Goal: Transaction & Acquisition: Purchase product/service

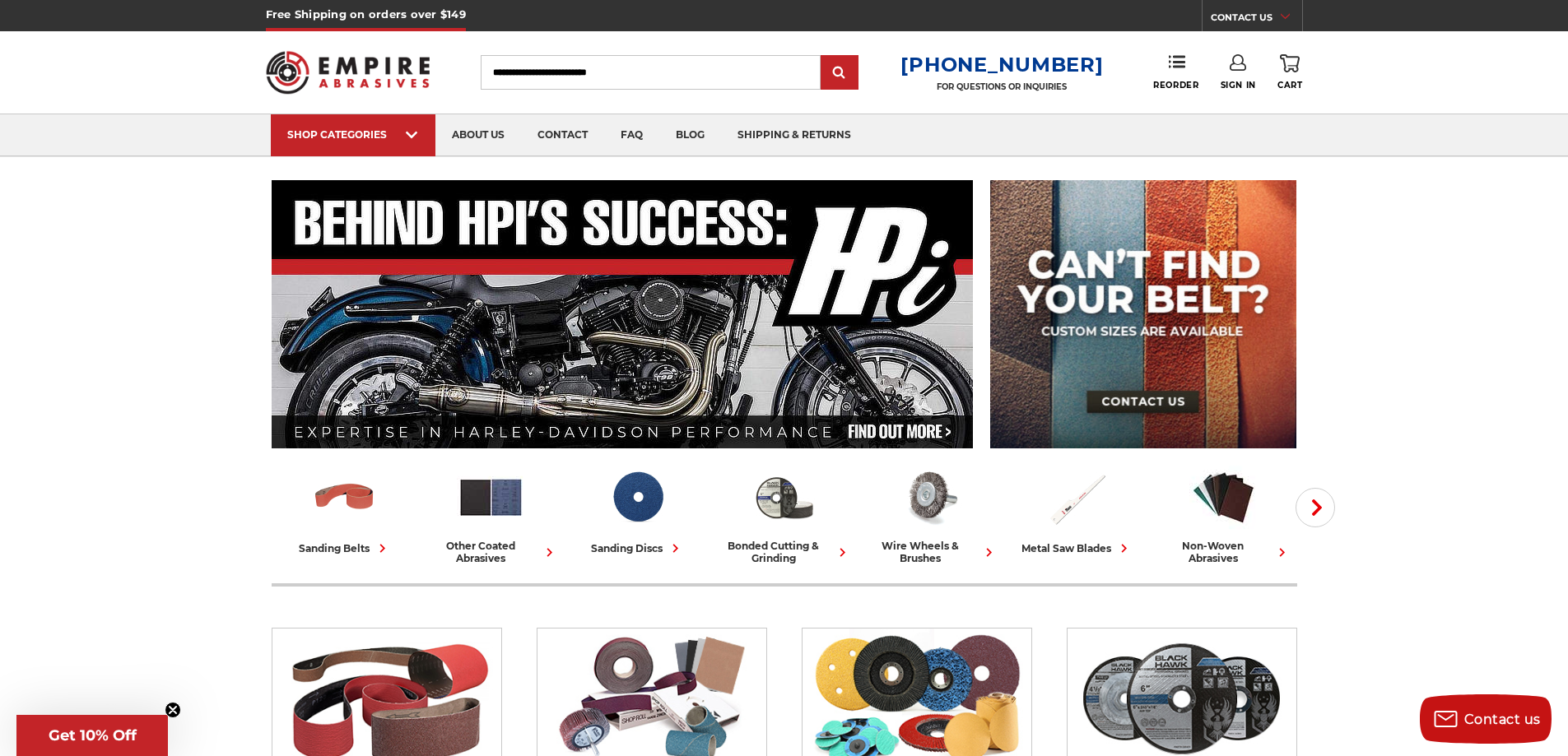
type input "**********"
click at [1243, 65] on use at bounding box center [1238, 62] width 16 height 16
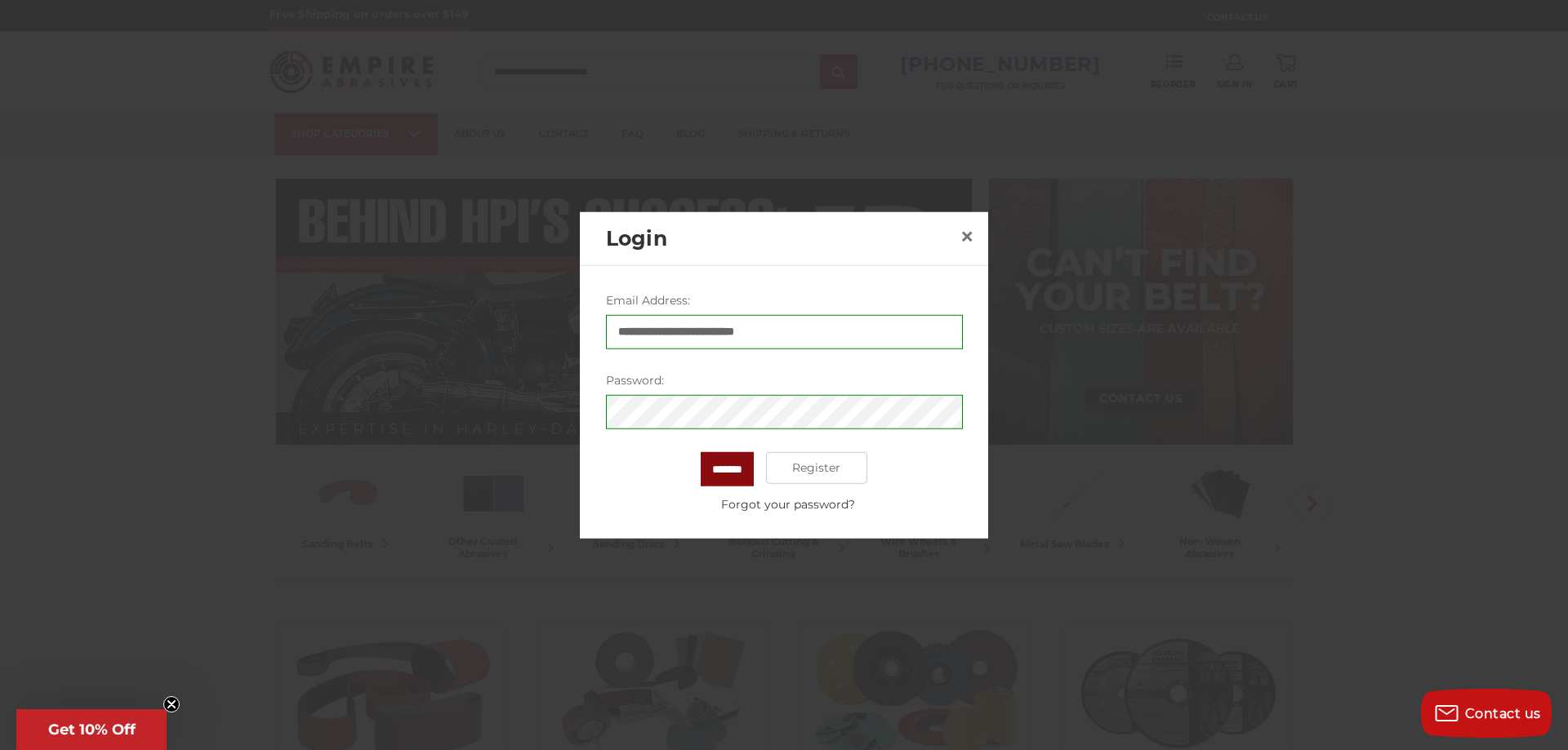
click at [718, 464] on input "*******" at bounding box center [727, 469] width 54 height 34
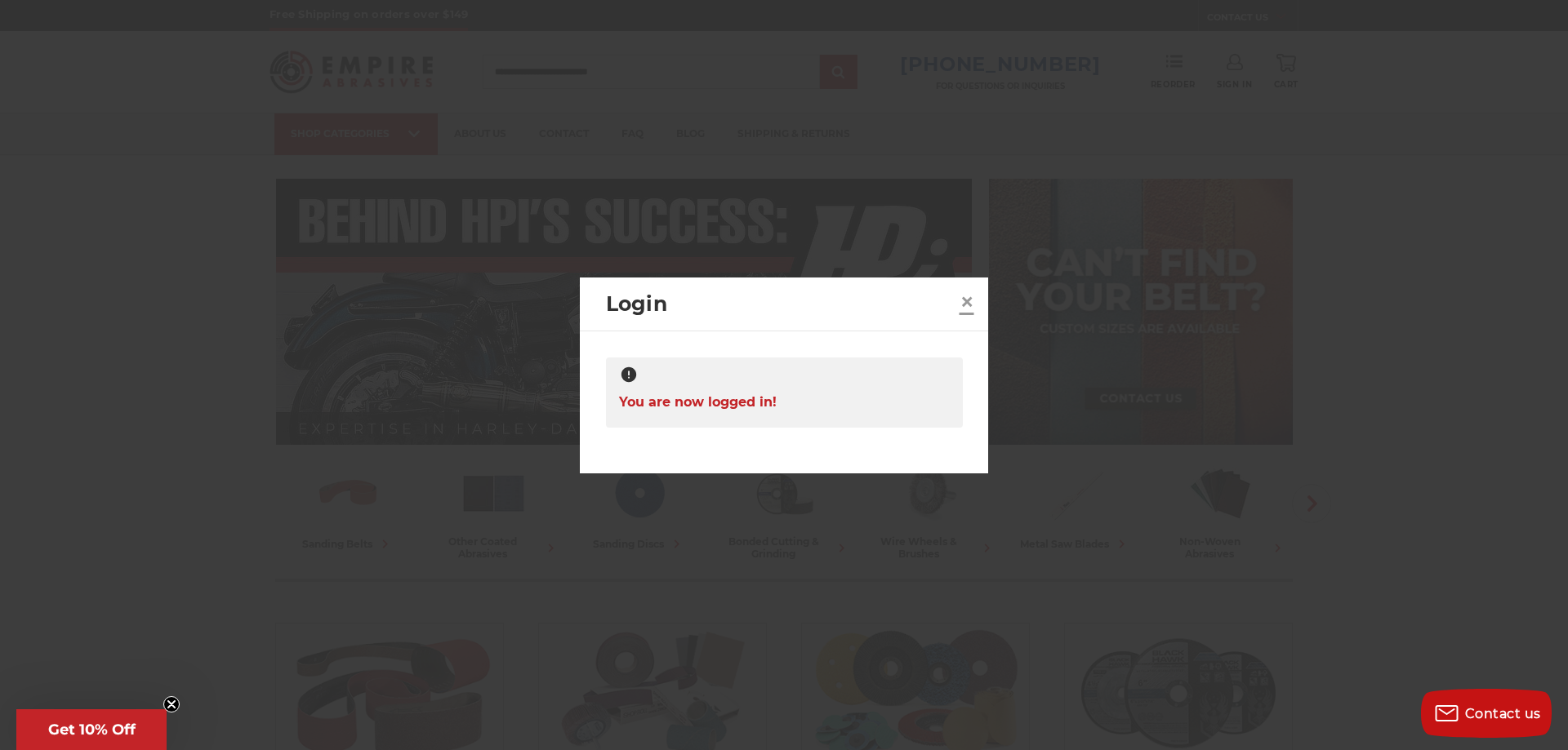
click at [964, 312] on span "×" at bounding box center [966, 301] width 14 height 32
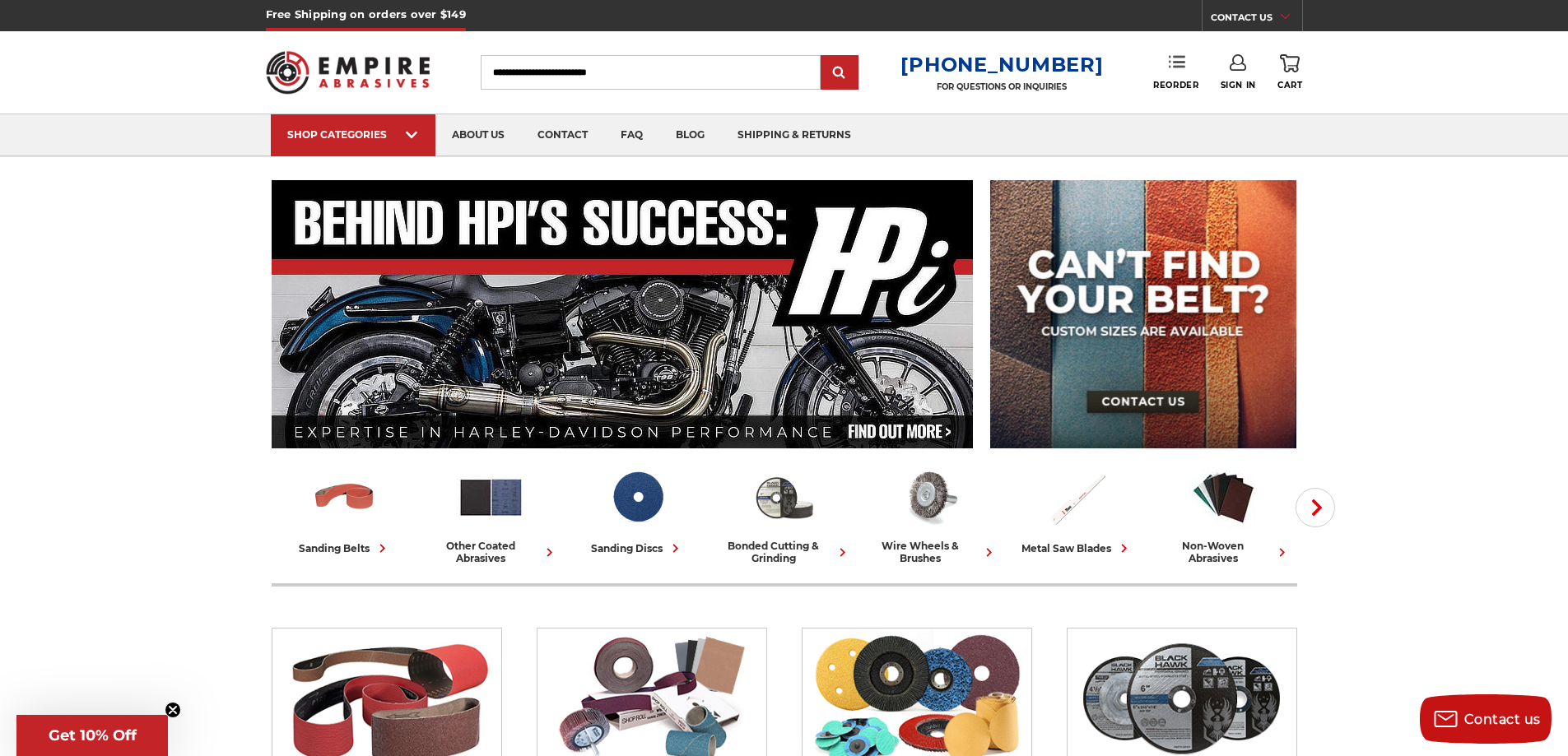
click at [1183, 72] on link "Reorder" at bounding box center [1175, 71] width 45 height 36
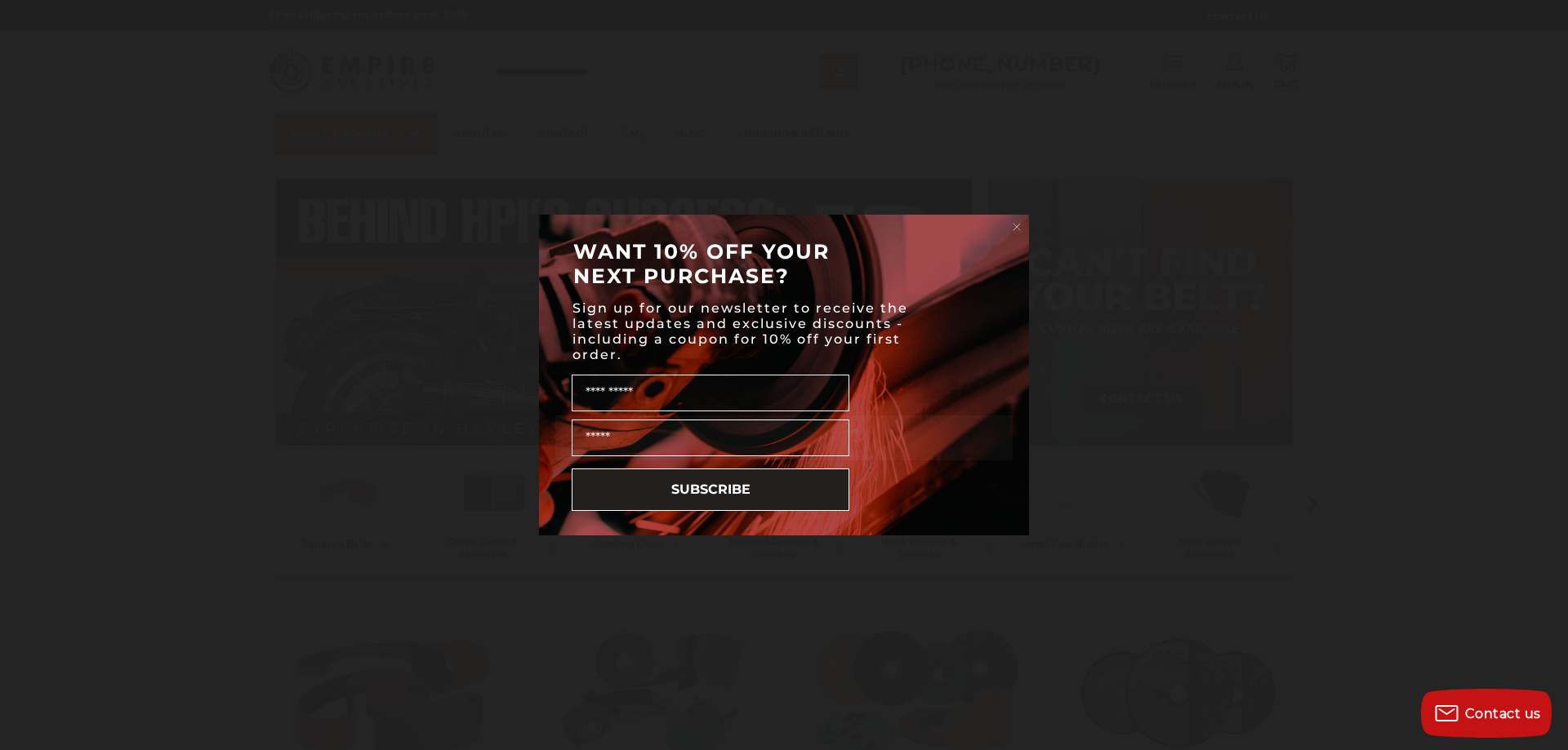
click at [1012, 236] on div "WANT 10% OFF YOUR NEXT PURCHASE?" at bounding box center [784, 264] width 458 height 65
click at [1016, 225] on circle "Close dialog" at bounding box center [1017, 227] width 15 height 15
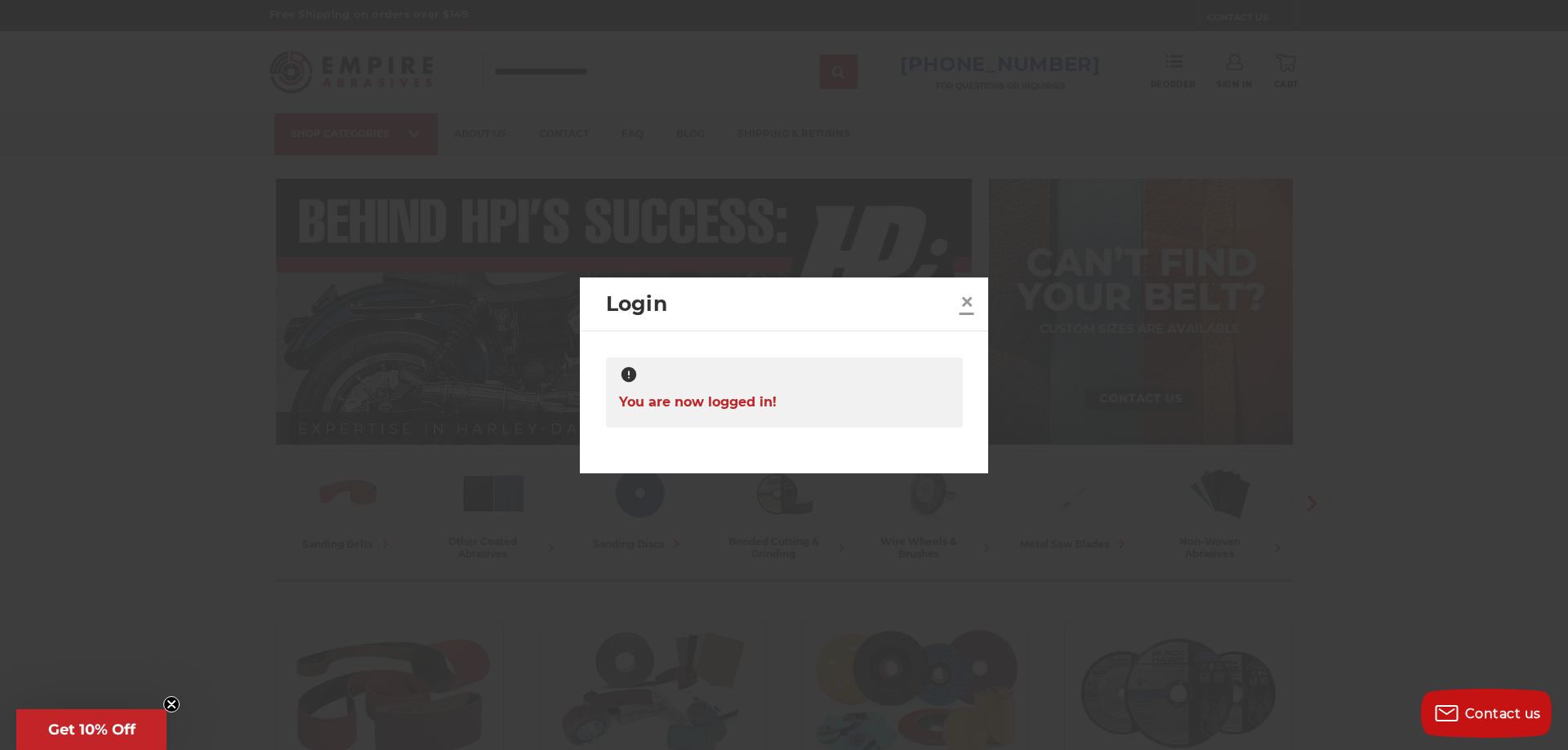
click at [964, 302] on span "×" at bounding box center [966, 301] width 14 height 32
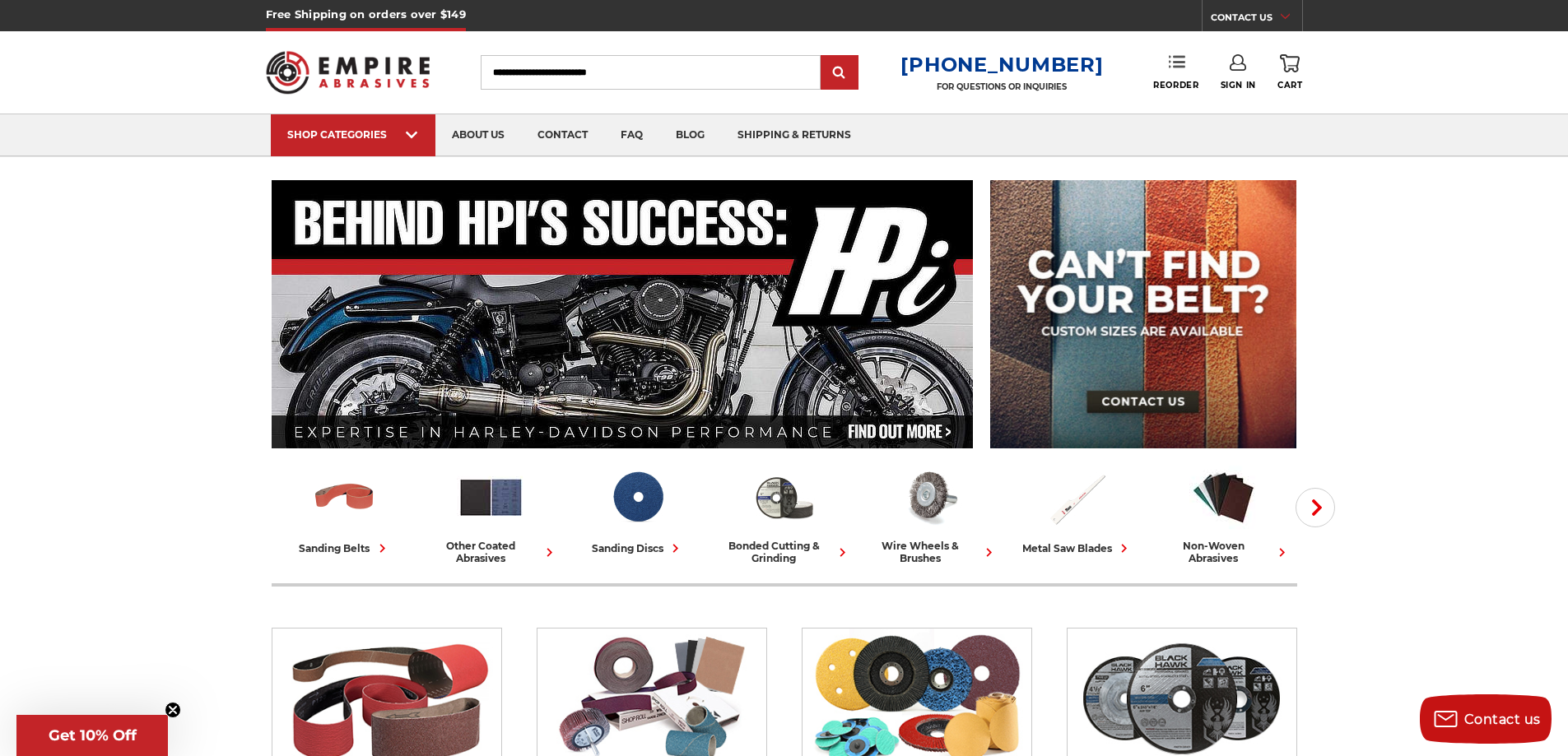
click at [1166, 60] on link "Reorder" at bounding box center [1175, 71] width 45 height 36
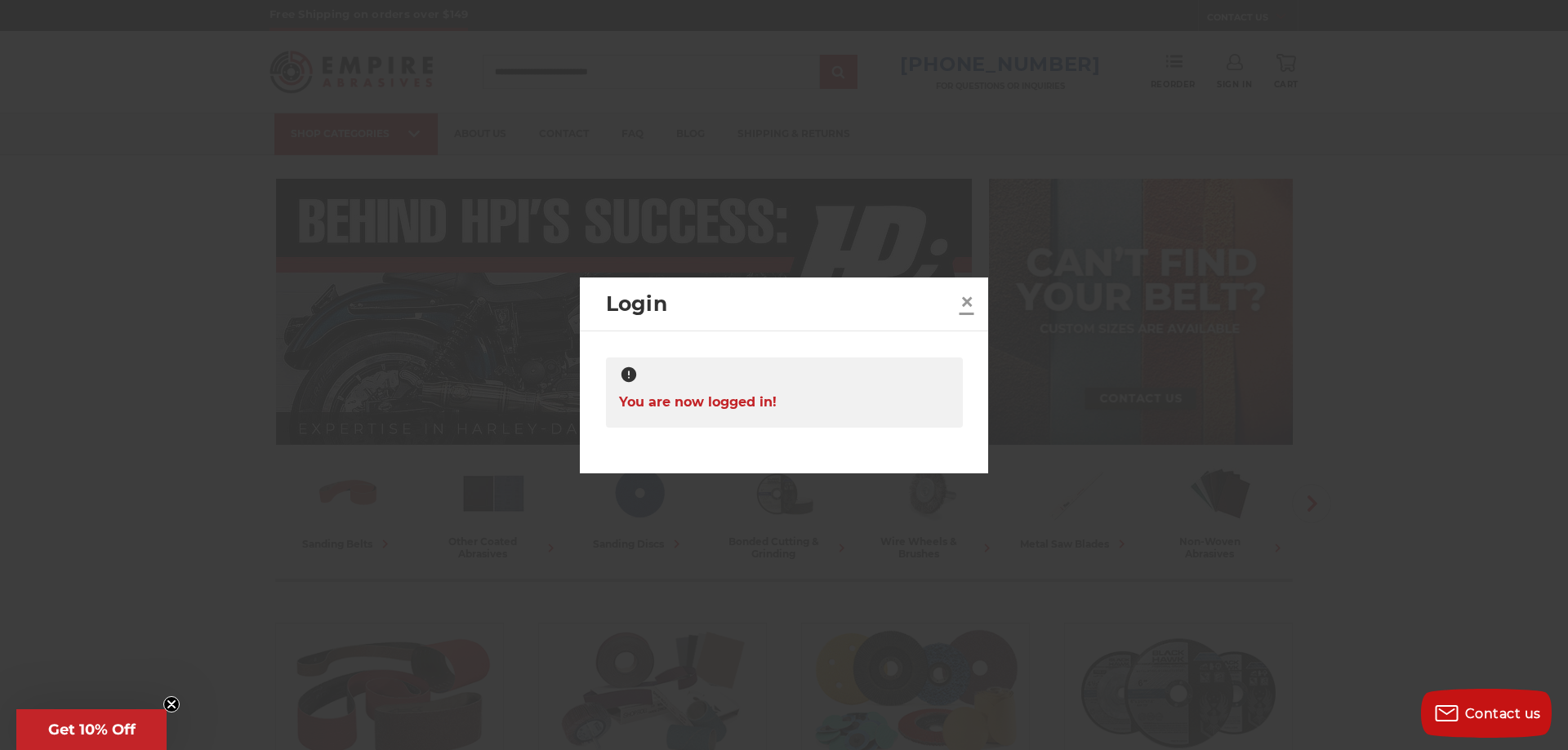
click at [970, 295] on span "×" at bounding box center [966, 301] width 14 height 32
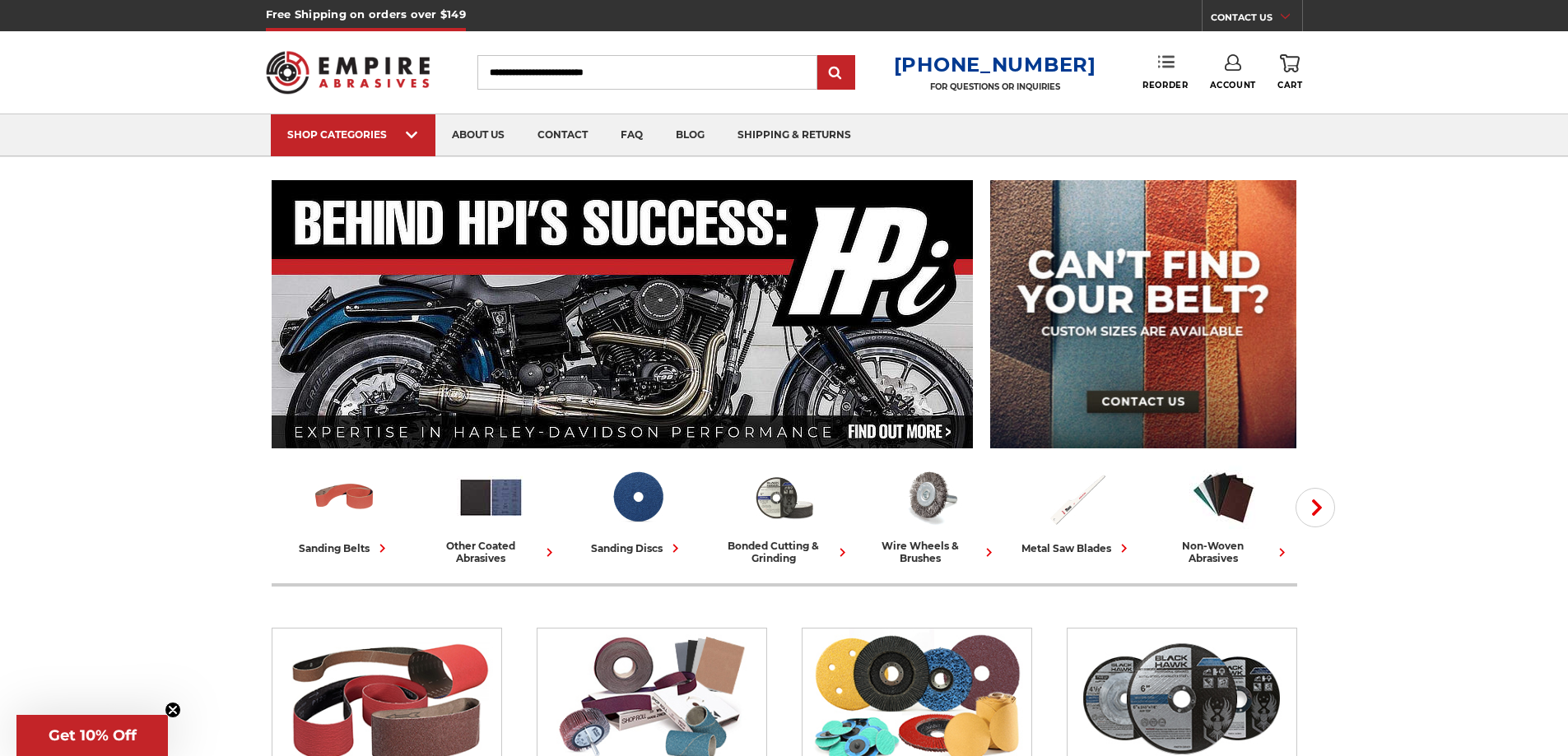
click at [1160, 54] on icon at bounding box center [1166, 62] width 16 height 16
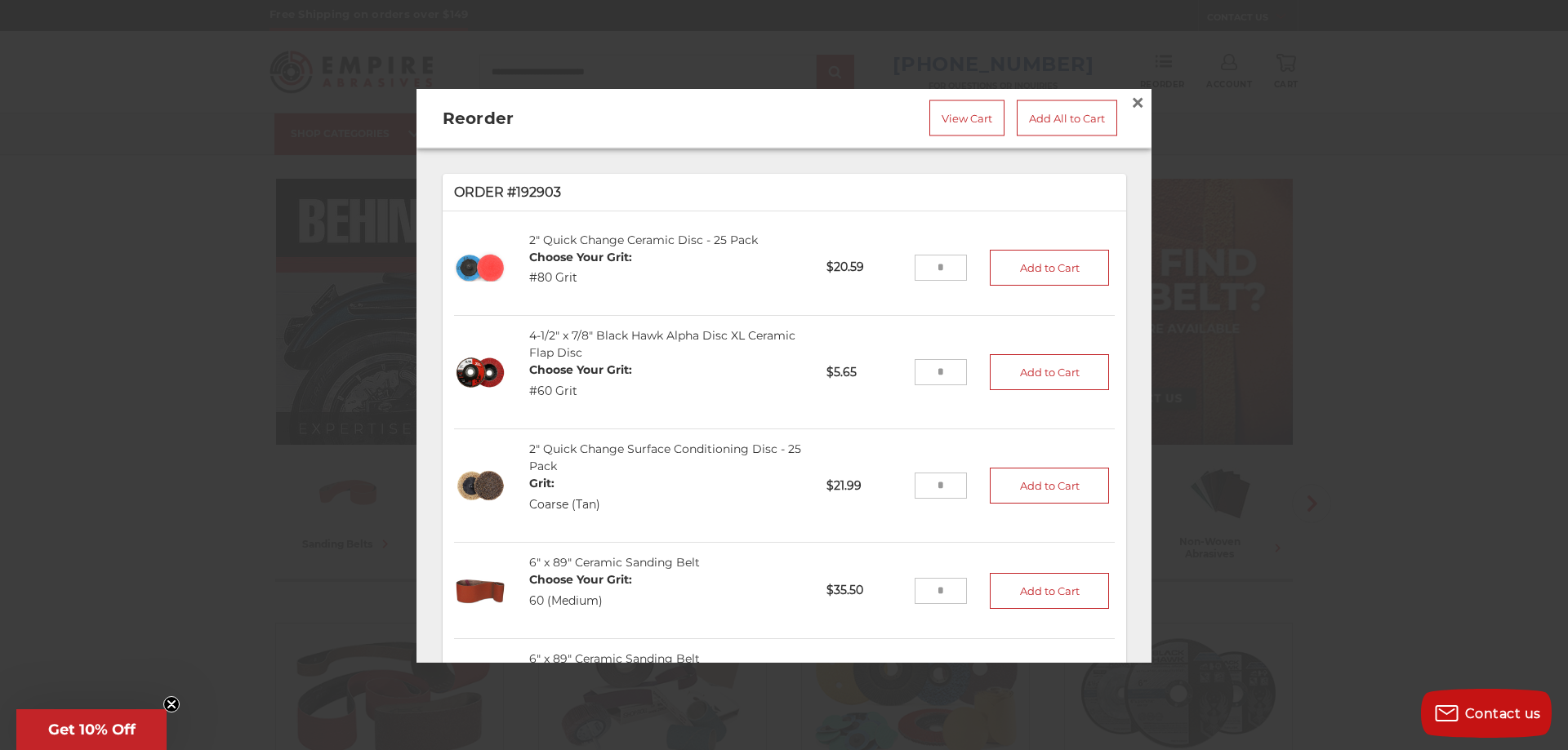
drag, startPoint x: 203, startPoint y: 256, endPoint x: 199, endPoint y: 226, distance: 30.3
click at [203, 256] on div at bounding box center [784, 375] width 1568 height 750
